Goal: Information Seeking & Learning: Compare options

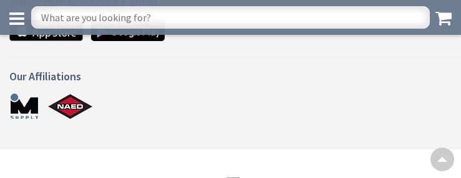
scroll to position [983, 0]
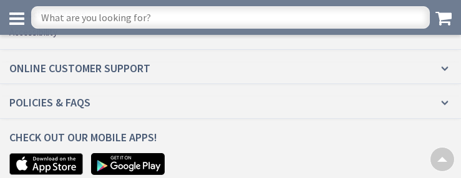
scroll to position [2904, 0]
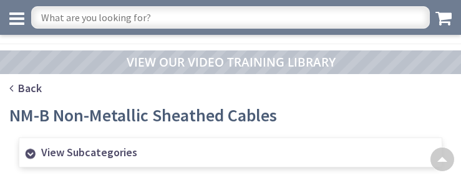
scroll to position [2619, 0]
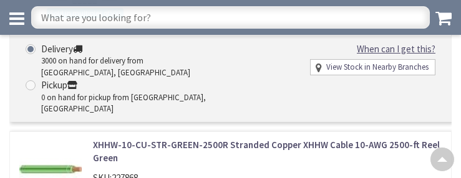
scroll to position [2770, 0]
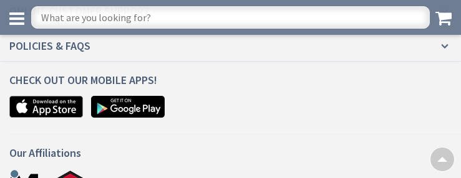
scroll to position [1309, 0]
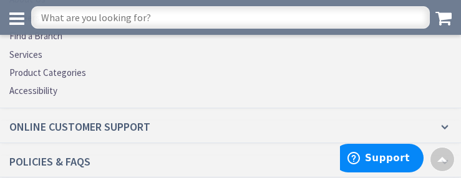
scroll to position [3465, 0]
